Goal: Task Accomplishment & Management: Use online tool/utility

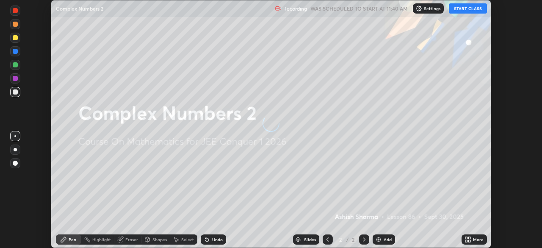
scroll to position [248, 542]
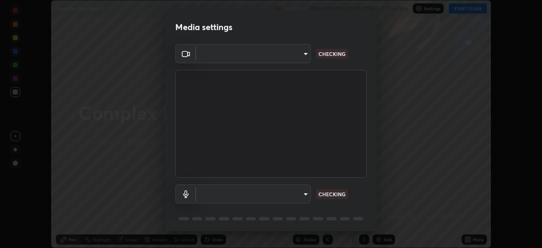
type input "45a9c953fc560ff4a06357cd143dcd85fc71fb1e664dcff5325b0048f3aa7c7e"
type input "default"
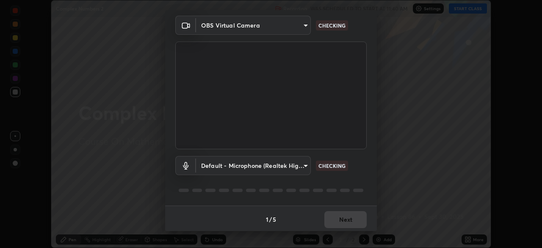
scroll to position [30, 0]
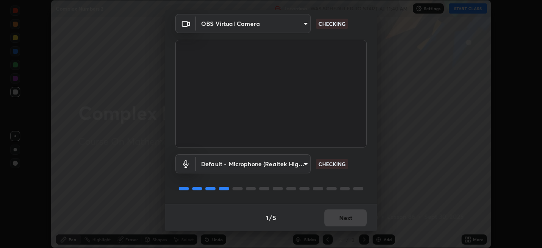
click at [306, 163] on body "Erase all Complex Numbers 2 Recording WAS SCHEDULED TO START AT 11:40 AM Settin…" at bounding box center [271, 124] width 542 height 248
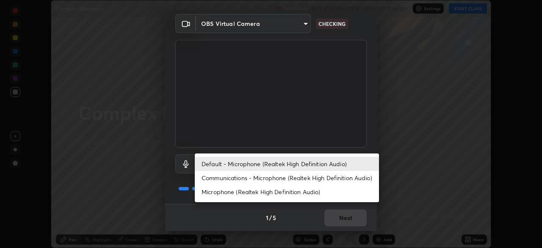
click at [306, 161] on li "Default - Microphone (Realtek High Definition Audio)" at bounding box center [287, 164] width 184 height 14
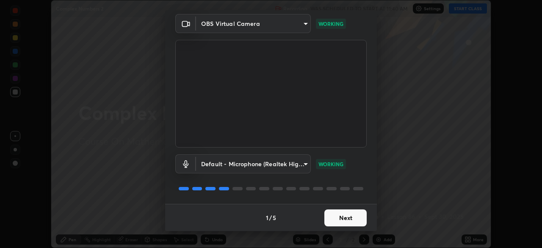
click at [348, 217] on button "Next" at bounding box center [346, 217] width 42 height 17
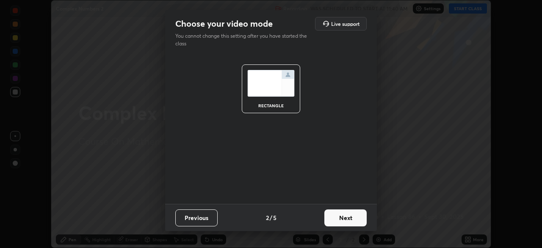
scroll to position [0, 0]
click at [348, 222] on button "Next" at bounding box center [346, 217] width 42 height 17
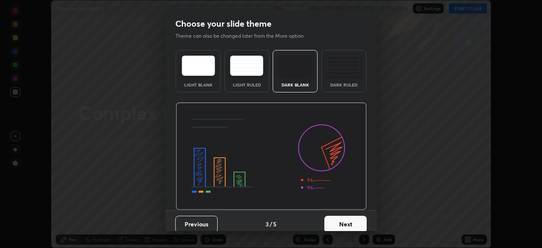
click at [350, 221] on button "Next" at bounding box center [346, 224] width 42 height 17
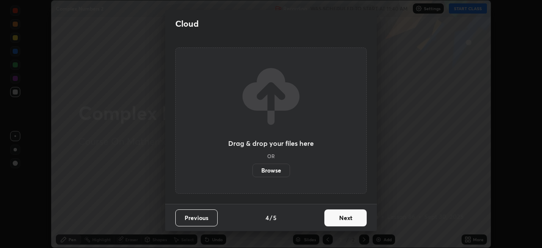
click at [349, 220] on button "Next" at bounding box center [346, 217] width 42 height 17
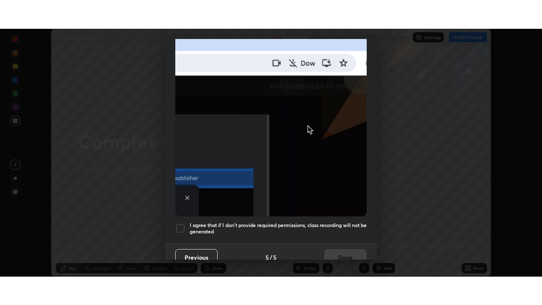
scroll to position [203, 0]
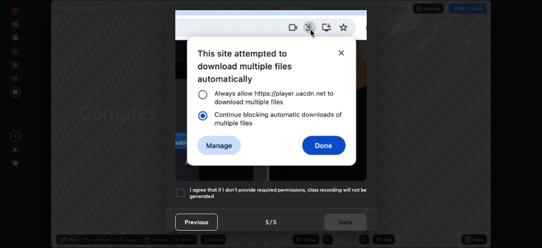
click at [180, 188] on div at bounding box center [180, 193] width 10 height 10
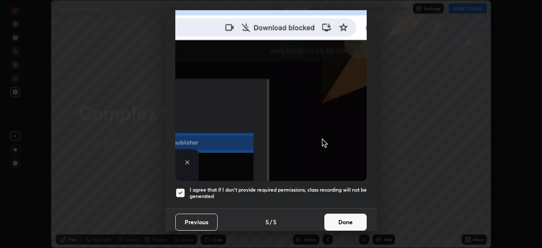
click at [346, 214] on button "Done" at bounding box center [346, 222] width 42 height 17
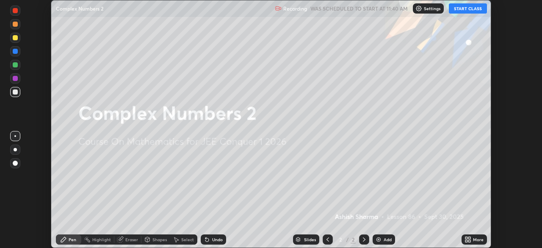
click at [471, 6] on button "START CLASS" at bounding box center [468, 8] width 38 height 10
click at [475, 239] on div "More" at bounding box center [478, 239] width 11 height 4
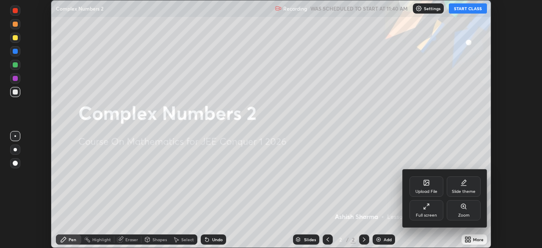
click at [436, 213] on div "Full screen" at bounding box center [426, 215] width 21 height 4
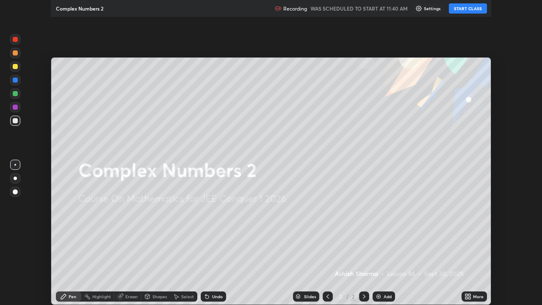
scroll to position [305, 542]
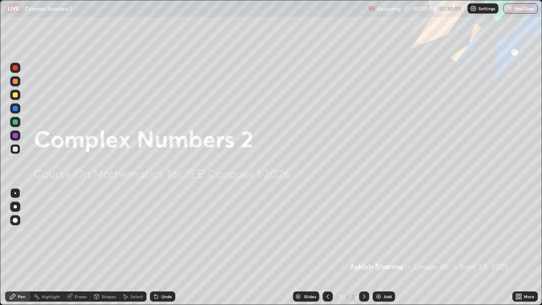
click at [386, 247] on div "Add" at bounding box center [388, 296] width 8 height 4
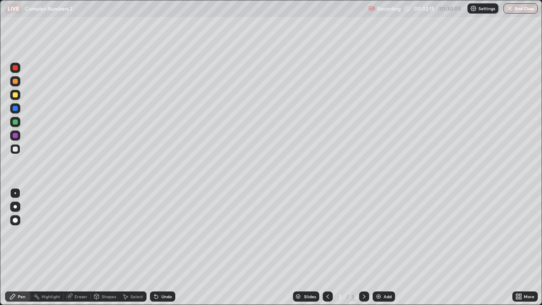
click at [16, 147] on div at bounding box center [15, 149] width 5 height 5
click at [16, 205] on div at bounding box center [15, 206] width 3 height 3
click at [385, 247] on div "Add" at bounding box center [388, 296] width 8 height 4
click at [18, 127] on div at bounding box center [15, 122] width 10 height 10
click at [14, 122] on div at bounding box center [15, 121] width 5 height 5
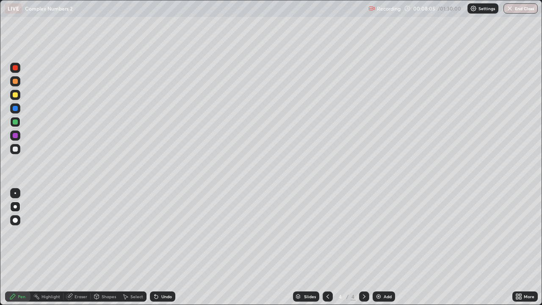
click at [15, 150] on div at bounding box center [15, 149] width 5 height 5
click at [164, 247] on div "Undo" at bounding box center [166, 296] width 11 height 4
click at [383, 247] on div "Add" at bounding box center [384, 296] width 22 height 10
click at [327, 247] on icon at bounding box center [328, 296] width 7 height 7
click at [328, 247] on icon at bounding box center [328, 296] width 3 height 4
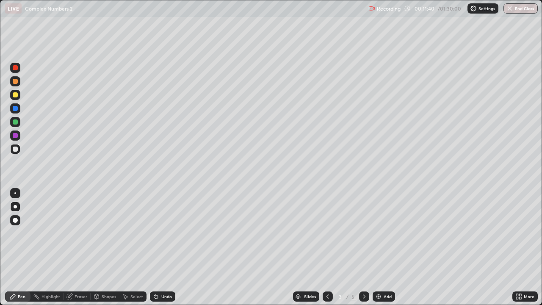
click at [364, 247] on icon at bounding box center [364, 296] width 7 height 7
click at [363, 247] on icon at bounding box center [364, 296] width 3 height 4
click at [164, 247] on div "Undo" at bounding box center [166, 296] width 11 height 4
click at [162, 247] on div "Undo" at bounding box center [166, 296] width 11 height 4
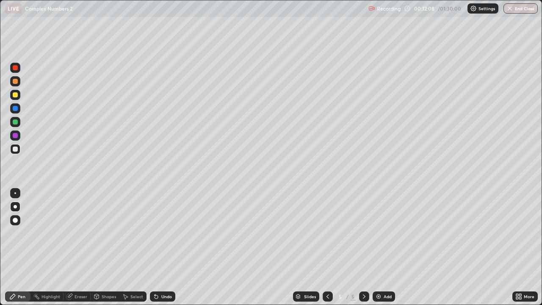
click at [162, 247] on div "Undo" at bounding box center [166, 296] width 11 height 4
click at [161, 247] on div "Undo" at bounding box center [166, 296] width 11 height 4
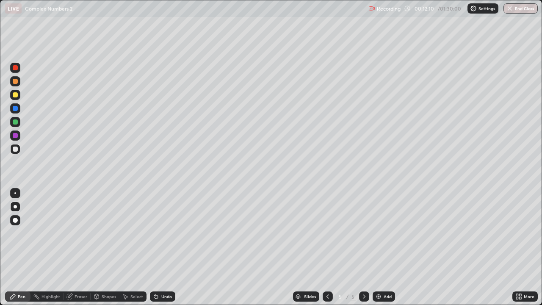
click at [163, 247] on div "Undo" at bounding box center [166, 296] width 11 height 4
click at [164, 247] on div "Undo" at bounding box center [166, 296] width 11 height 4
click at [13, 121] on div at bounding box center [15, 121] width 5 height 5
click at [380, 247] on div "Add" at bounding box center [384, 296] width 22 height 10
click at [164, 247] on div "Undo" at bounding box center [166, 296] width 11 height 4
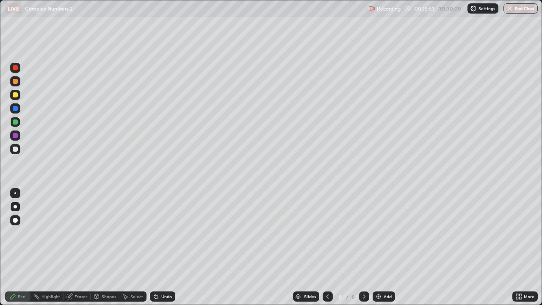
click at [169, 247] on div "Undo" at bounding box center [166, 296] width 11 height 4
click at [14, 150] on div at bounding box center [15, 149] width 5 height 5
click at [14, 121] on div at bounding box center [15, 121] width 5 height 5
click at [385, 247] on div "Add" at bounding box center [388, 296] width 8 height 4
click at [166, 247] on div "Undo" at bounding box center [166, 296] width 11 height 4
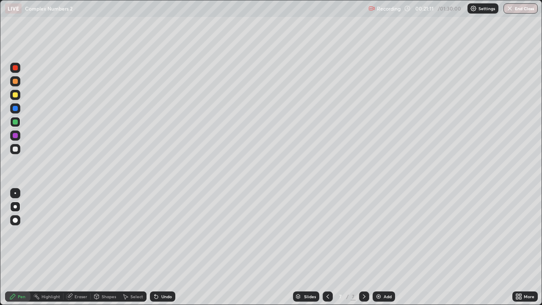
click at [165, 247] on div "Undo" at bounding box center [166, 296] width 11 height 4
click at [11, 149] on div at bounding box center [15, 149] width 10 height 10
click at [166, 247] on div "Undo" at bounding box center [166, 296] width 11 height 4
click at [14, 94] on div at bounding box center [15, 94] width 5 height 5
click at [14, 149] on div at bounding box center [15, 149] width 5 height 5
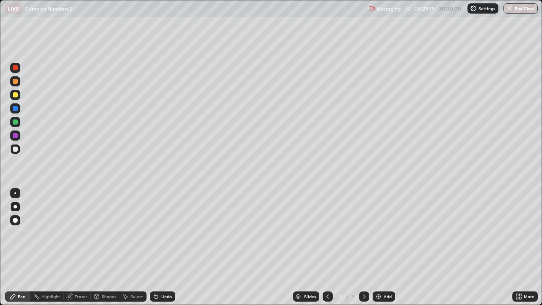
click at [387, 247] on div "Add" at bounding box center [388, 296] width 8 height 4
click at [165, 247] on div "Undo" at bounding box center [166, 296] width 11 height 4
click at [167, 247] on div "Undo" at bounding box center [162, 296] width 25 height 10
click at [13, 122] on div at bounding box center [15, 121] width 5 height 5
click at [363, 247] on icon at bounding box center [364, 296] width 3 height 4
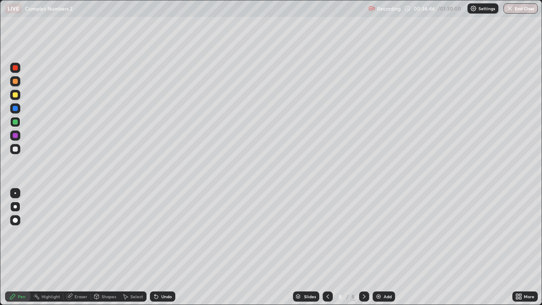
click at [387, 247] on div "Add" at bounding box center [388, 296] width 8 height 4
click at [323, 247] on div at bounding box center [328, 296] width 10 height 10
click at [365, 247] on icon at bounding box center [364, 296] width 7 height 7
click at [15, 150] on div at bounding box center [15, 149] width 5 height 5
click at [383, 247] on div "Add" at bounding box center [384, 296] width 22 height 10
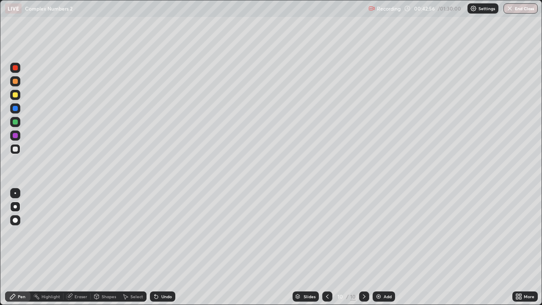
click at [330, 247] on icon at bounding box center [327, 296] width 7 height 7
click at [362, 247] on icon at bounding box center [364, 296] width 7 height 7
click at [325, 247] on icon at bounding box center [327, 296] width 7 height 7
click at [166, 247] on div "Undo" at bounding box center [166, 296] width 11 height 4
click at [168, 247] on div "Undo" at bounding box center [161, 296] width 29 height 17
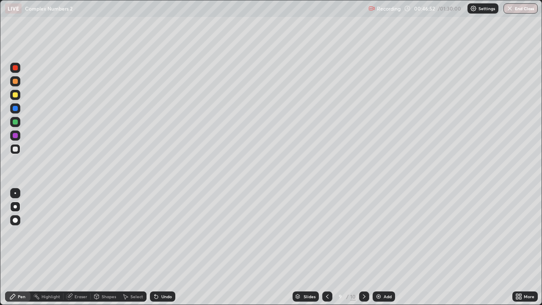
click at [364, 247] on icon at bounding box center [364, 296] width 7 height 7
click at [82, 247] on div "Eraser" at bounding box center [81, 296] width 13 height 4
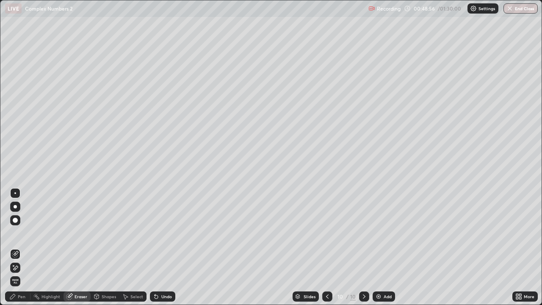
click at [23, 247] on div "Pen" at bounding box center [22, 296] width 8 height 4
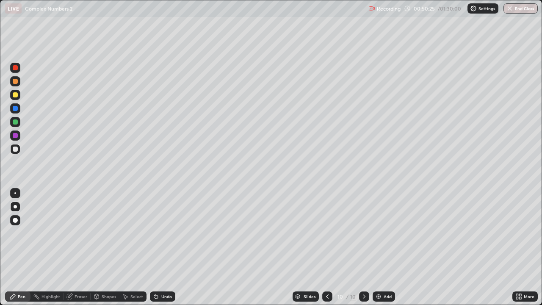
click at [384, 247] on div "Add" at bounding box center [388, 296] width 8 height 4
click at [15, 122] on div at bounding box center [15, 121] width 5 height 5
click at [14, 149] on div at bounding box center [15, 149] width 5 height 5
click at [15, 122] on div at bounding box center [15, 121] width 5 height 5
click at [14, 148] on div at bounding box center [15, 149] width 5 height 5
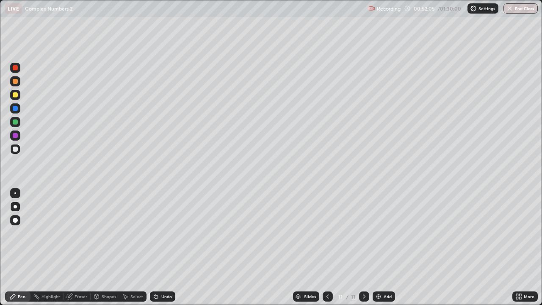
click at [164, 247] on div "Undo" at bounding box center [166, 296] width 11 height 4
click at [162, 247] on div "Undo" at bounding box center [166, 296] width 11 height 4
click at [161, 247] on div "Undo" at bounding box center [166, 296] width 11 height 4
click at [80, 247] on div "Eraser" at bounding box center [81, 296] width 13 height 4
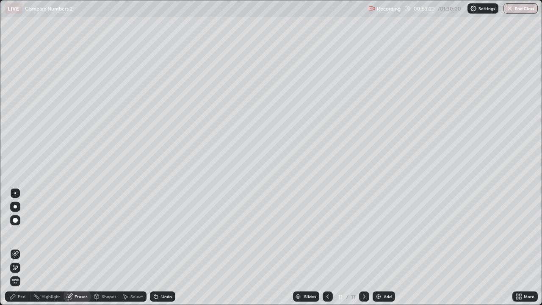
click at [27, 247] on div "Pen" at bounding box center [17, 296] width 25 height 10
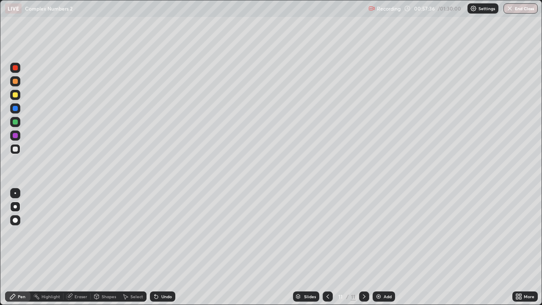
click at [382, 247] on div "Add" at bounding box center [384, 296] width 22 height 10
click at [169, 247] on div "Undo" at bounding box center [162, 296] width 25 height 10
click at [388, 247] on div "Add" at bounding box center [388, 296] width 8 height 4
click at [166, 247] on div "Undo" at bounding box center [166, 296] width 11 height 4
click at [383, 247] on div "Add" at bounding box center [384, 296] width 22 height 10
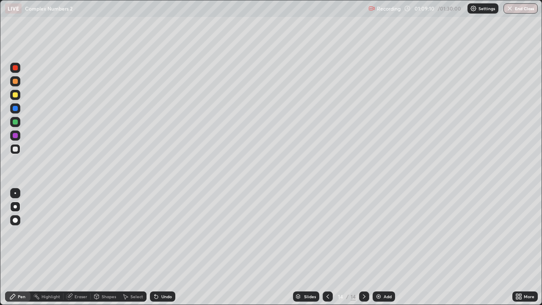
click at [166, 247] on div "Undo" at bounding box center [166, 296] width 11 height 4
click at [165, 247] on div "Undo" at bounding box center [162, 296] width 25 height 10
click at [164, 247] on div "Undo" at bounding box center [161, 296] width 29 height 17
click at [165, 247] on div "Undo" at bounding box center [161, 296] width 29 height 17
click at [166, 247] on div "Undo" at bounding box center [161, 296] width 29 height 17
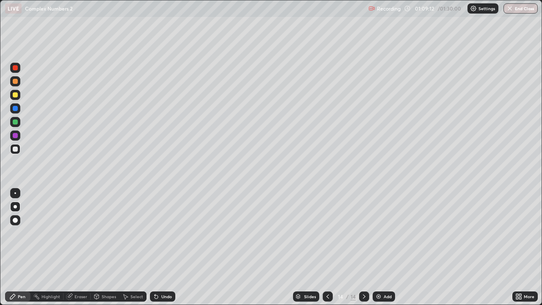
click at [166, 247] on div "Undo" at bounding box center [161, 296] width 29 height 17
click at [167, 247] on div "Undo" at bounding box center [162, 296] width 25 height 10
click at [166, 247] on div "Undo" at bounding box center [161, 296] width 29 height 17
click at [166, 247] on div "Undo" at bounding box center [166, 296] width 11 height 4
click at [384, 247] on div "Add" at bounding box center [384, 296] width 22 height 10
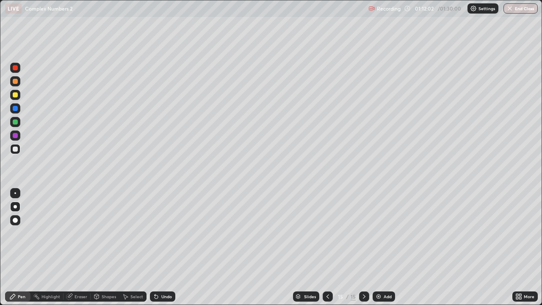
click at [325, 247] on icon at bounding box center [328, 296] width 7 height 7
click at [363, 247] on icon at bounding box center [364, 296] width 7 height 7
click at [385, 247] on div "Add" at bounding box center [388, 296] width 8 height 4
click at [166, 247] on div "Undo" at bounding box center [166, 296] width 11 height 4
click at [164, 247] on div "Undo" at bounding box center [166, 296] width 11 height 4
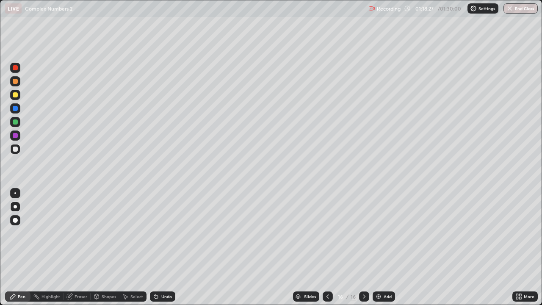
click at [165, 247] on div "Undo" at bounding box center [166, 296] width 11 height 4
click at [327, 247] on icon at bounding box center [328, 296] width 3 height 4
click at [359, 247] on div at bounding box center [364, 296] width 10 height 10
click at [385, 247] on div "Add" at bounding box center [388, 296] width 8 height 4
click at [166, 247] on div "Undo" at bounding box center [166, 296] width 11 height 4
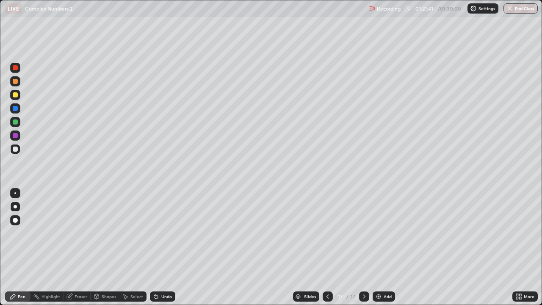
click at [168, 247] on div "Undo" at bounding box center [166, 296] width 11 height 4
click at [379, 247] on img at bounding box center [378, 296] width 7 height 7
click at [163, 247] on div "Undo" at bounding box center [166, 296] width 11 height 4
click at [162, 247] on div "Undo" at bounding box center [162, 296] width 25 height 10
click at [164, 247] on div "Undo" at bounding box center [166, 296] width 11 height 4
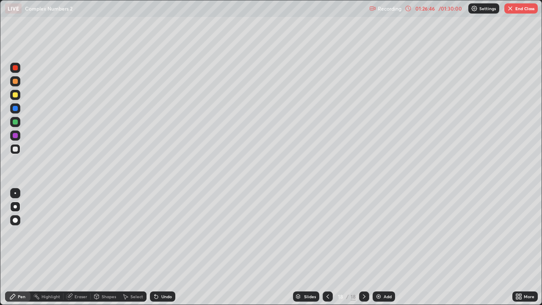
click at [165, 247] on div "Undo" at bounding box center [166, 296] width 11 height 4
click at [164, 247] on div "Undo" at bounding box center [166, 296] width 11 height 4
click at [387, 247] on div "Add" at bounding box center [388, 296] width 8 height 4
click at [166, 247] on div "Undo" at bounding box center [166, 296] width 11 height 4
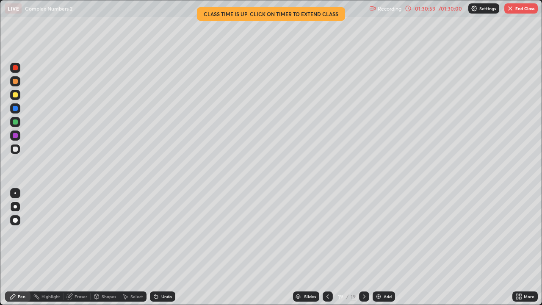
click at [384, 247] on div "Add" at bounding box center [388, 296] width 8 height 4
click at [15, 122] on div at bounding box center [15, 121] width 5 height 5
click at [527, 11] on button "End Class" at bounding box center [521, 8] width 33 height 10
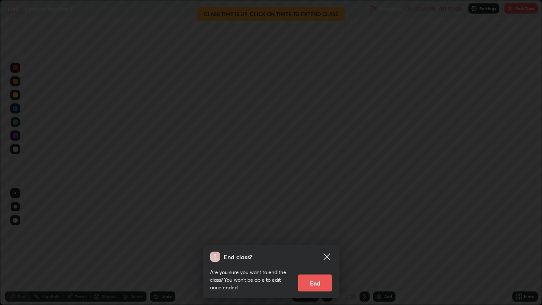
click at [329, 247] on icon at bounding box center [327, 256] width 6 height 6
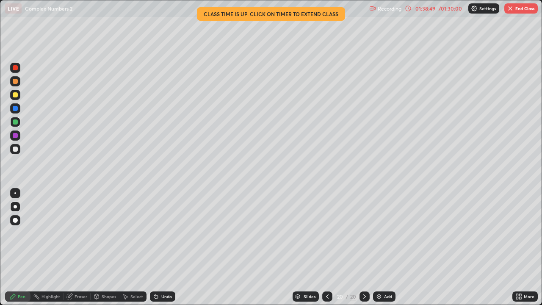
click at [524, 10] on button "End Class" at bounding box center [521, 8] width 33 height 10
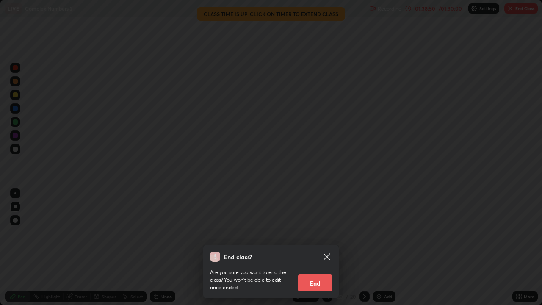
click at [324, 247] on button "End" at bounding box center [315, 283] width 34 height 17
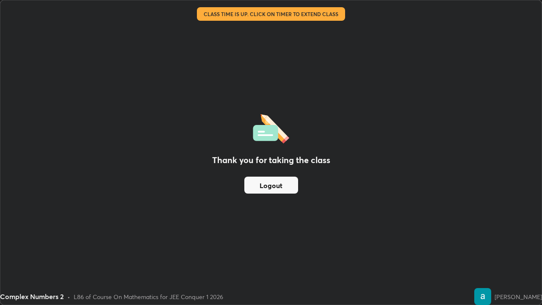
click at [289, 183] on button "Logout" at bounding box center [271, 185] width 54 height 17
